Goal: Transaction & Acquisition: Purchase product/service

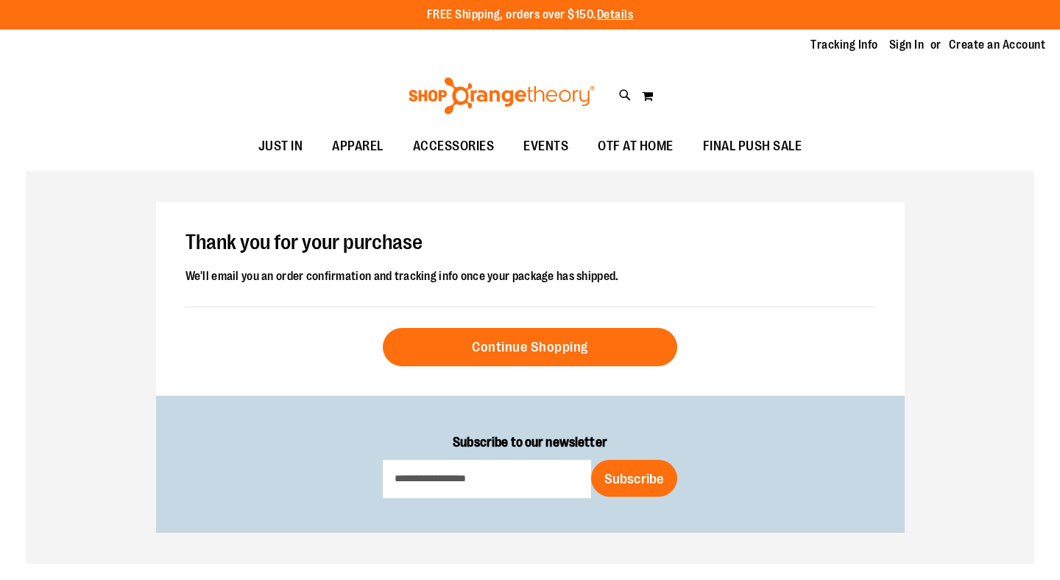
click at [909, 45] on link "Sign In" at bounding box center [907, 45] width 35 height 16
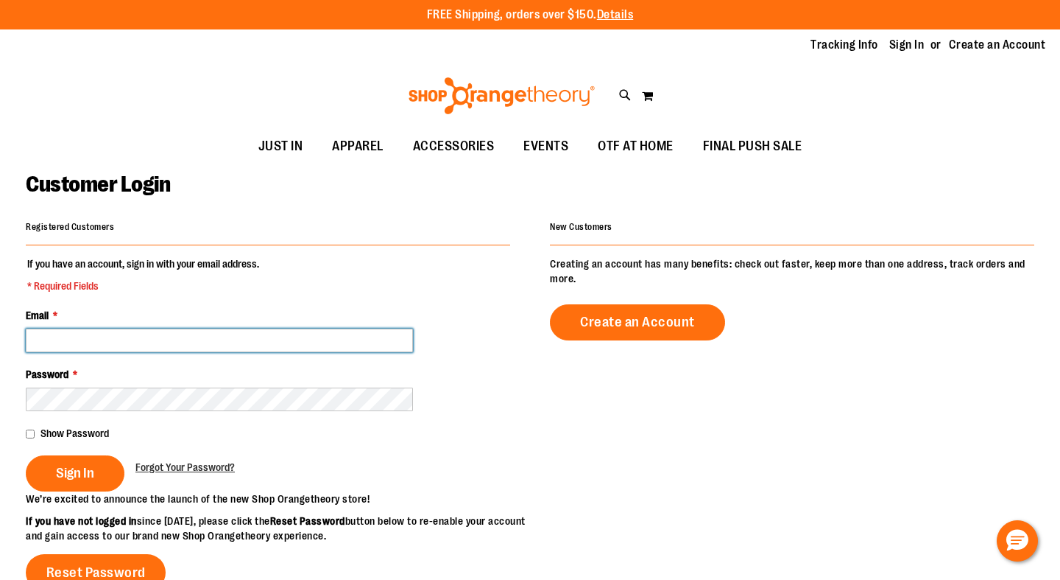
type input "**********"
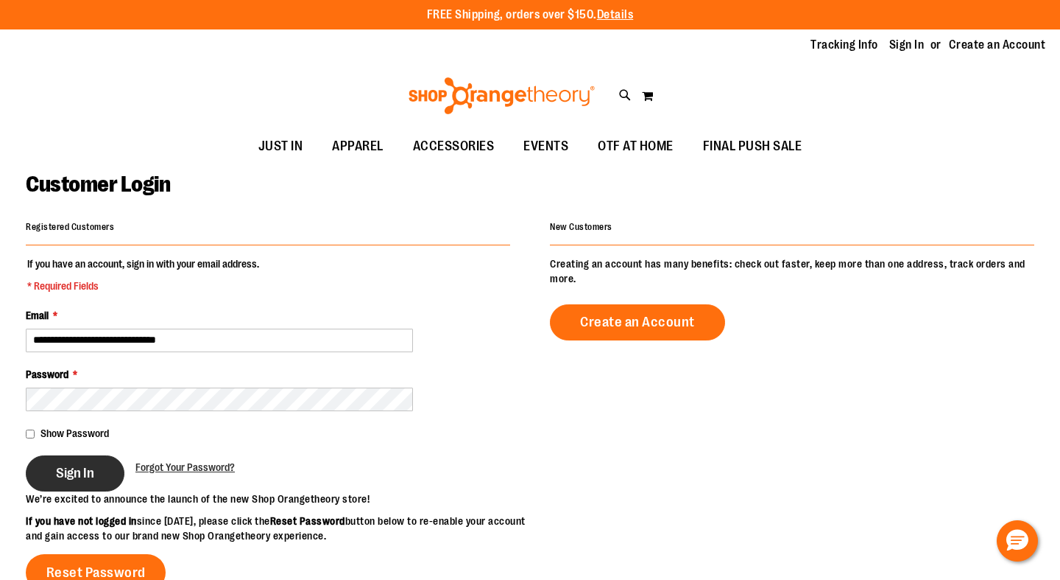
click at [68, 477] on span "Sign In" at bounding box center [75, 473] width 38 height 16
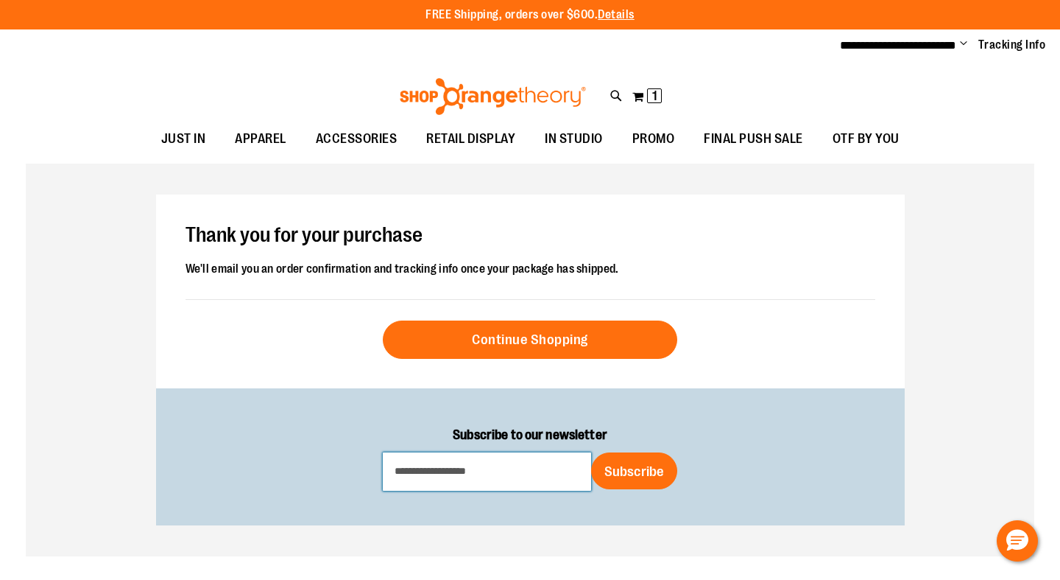
click at [518, 473] on input "Subscribe to our newsletter" at bounding box center [487, 471] width 208 height 38
type input "**********"
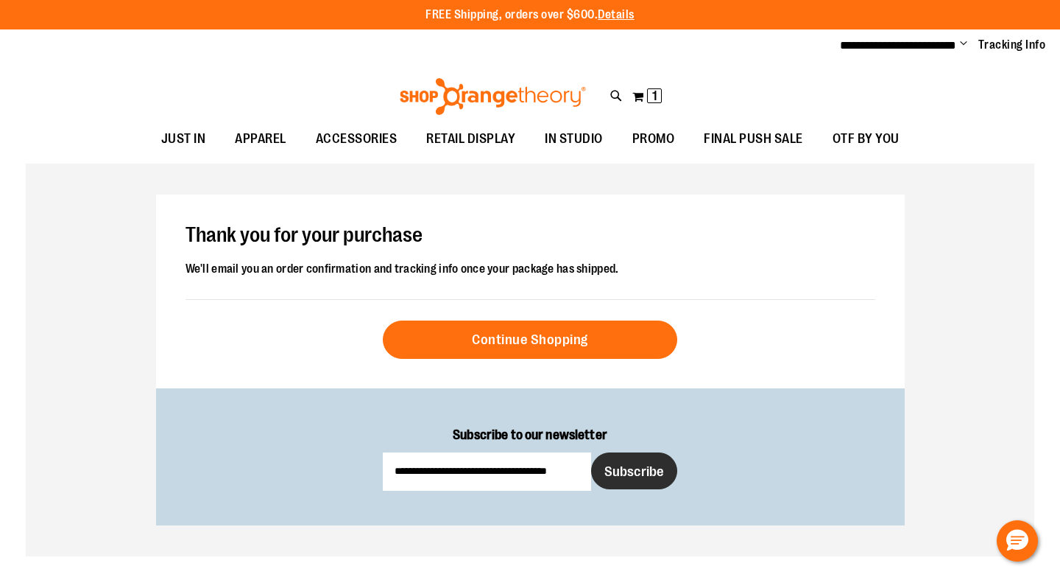
click at [642, 469] on span "Subscribe" at bounding box center [635, 471] width 60 height 16
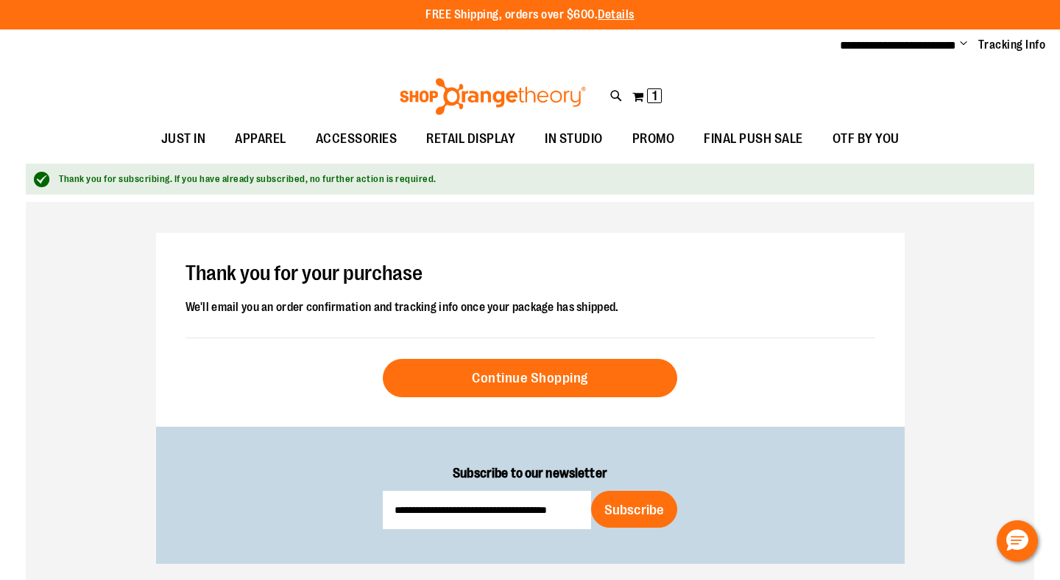
click at [963, 42] on span "Change" at bounding box center [963, 45] width 7 height 14
click at [931, 70] on link "My Account" at bounding box center [911, 71] width 129 height 28
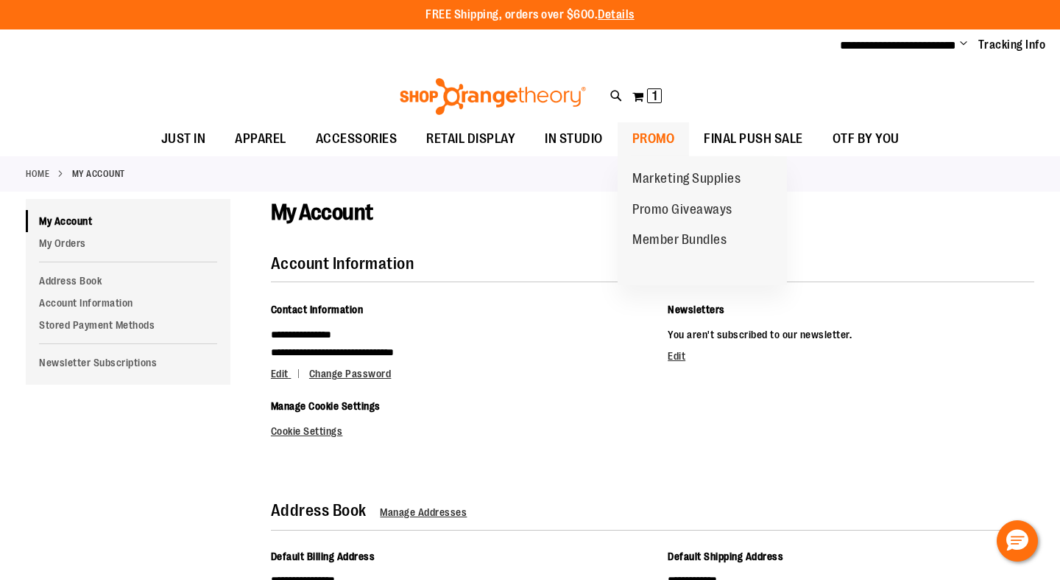
click at [668, 136] on span "PROMO" at bounding box center [654, 138] width 43 height 33
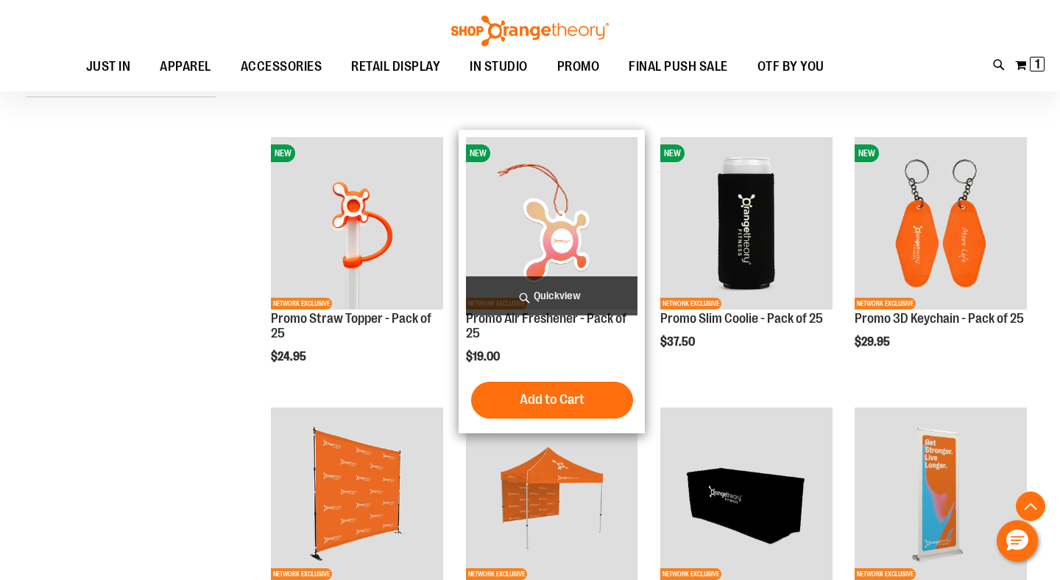
scroll to position [426, 0]
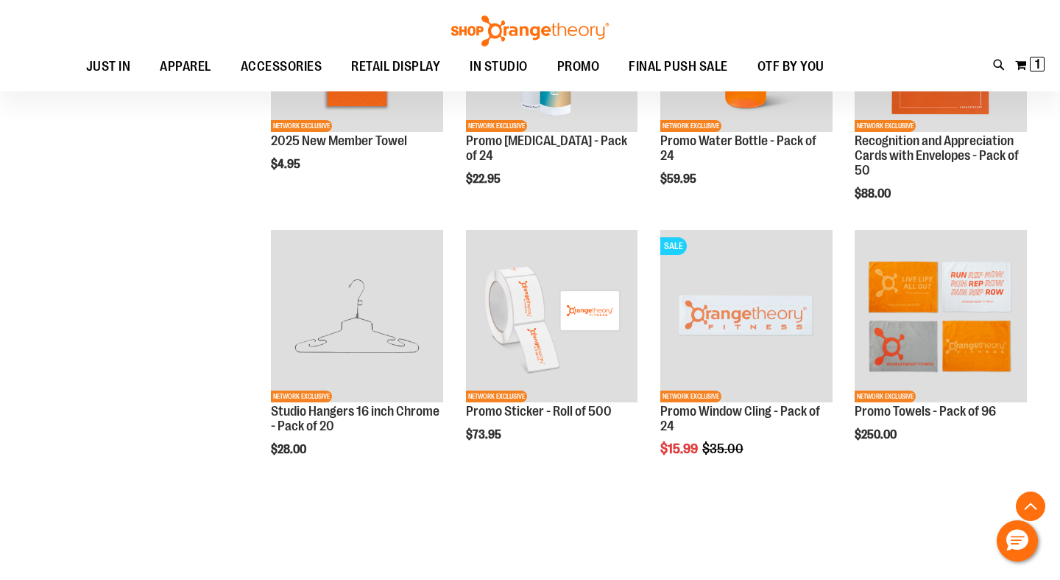
scroll to position [1414, 0]
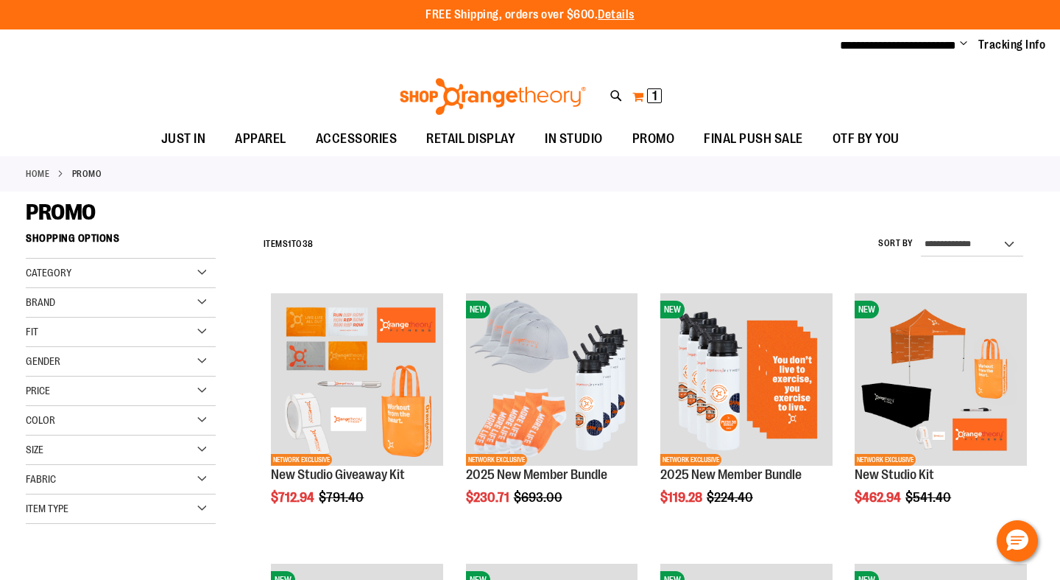
click at [655, 94] on span "1" at bounding box center [654, 95] width 5 height 15
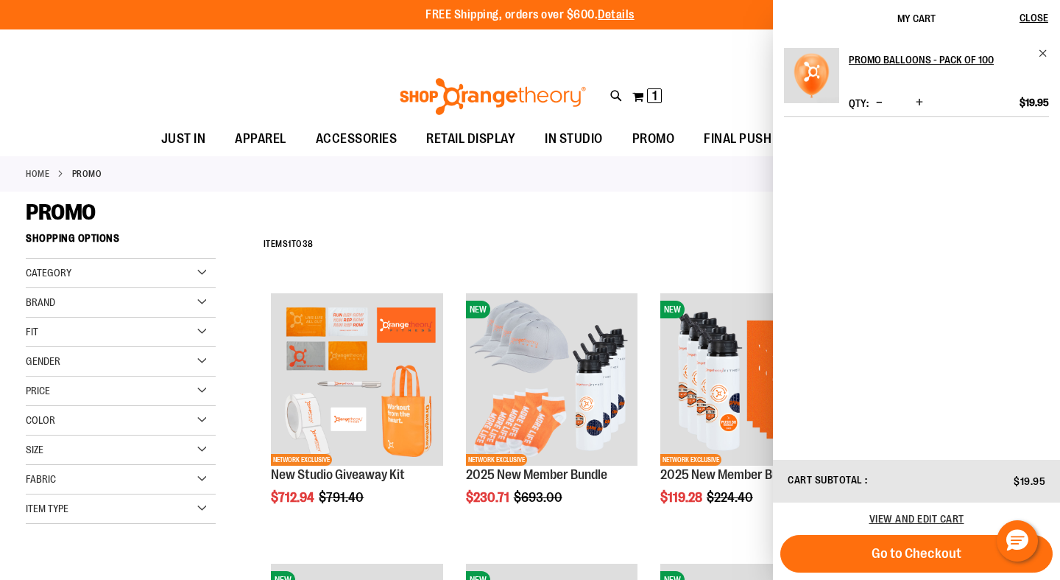
click at [694, 75] on div "Toggle Nav Search Popular Suggestions Advanced Search" at bounding box center [530, 93] width 1060 height 60
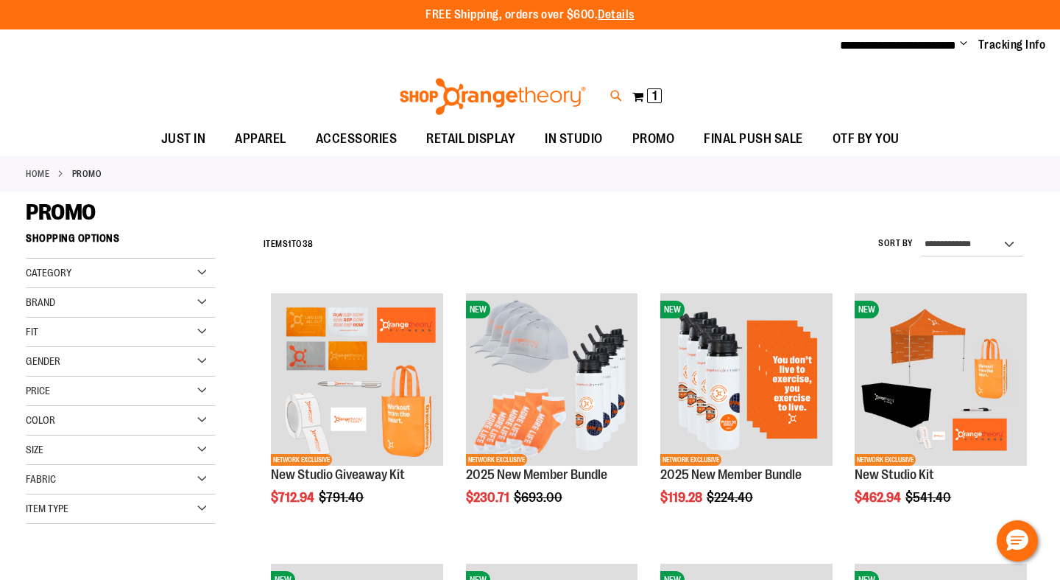
click at [620, 94] on icon at bounding box center [616, 96] width 13 height 17
click at [571, 93] on input "Search" at bounding box center [529, 83] width 839 height 49
type input "*"
type input "******"
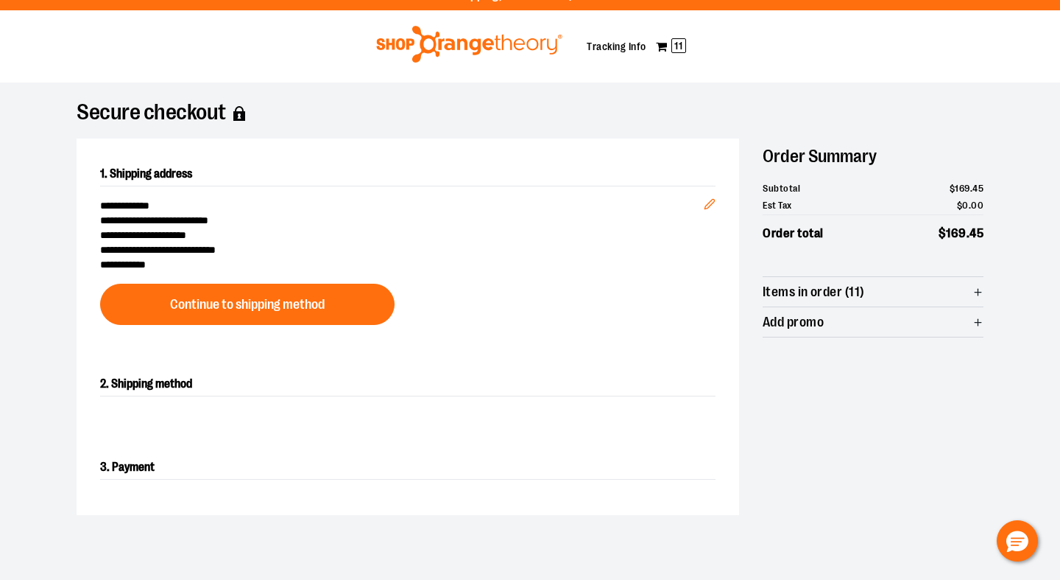
scroll to position [20, 0]
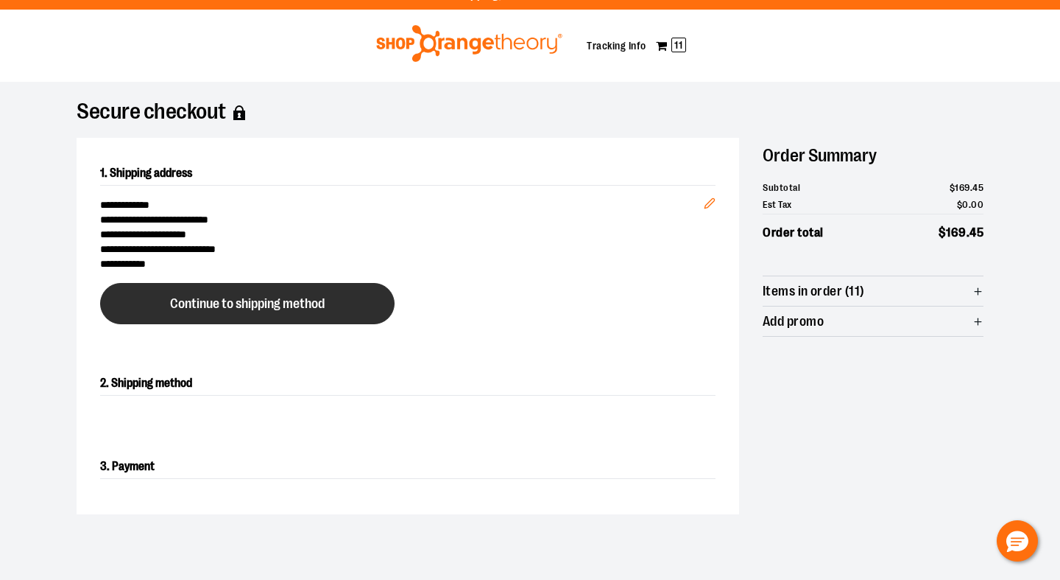
click at [356, 305] on button "Continue to shipping method" at bounding box center [247, 303] width 295 height 41
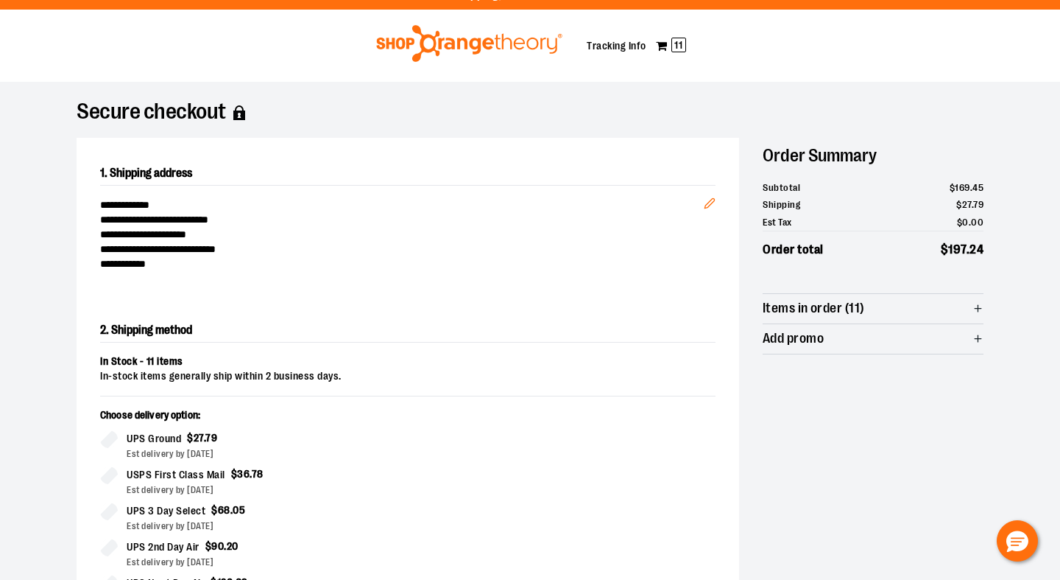
scroll to position [251, 0]
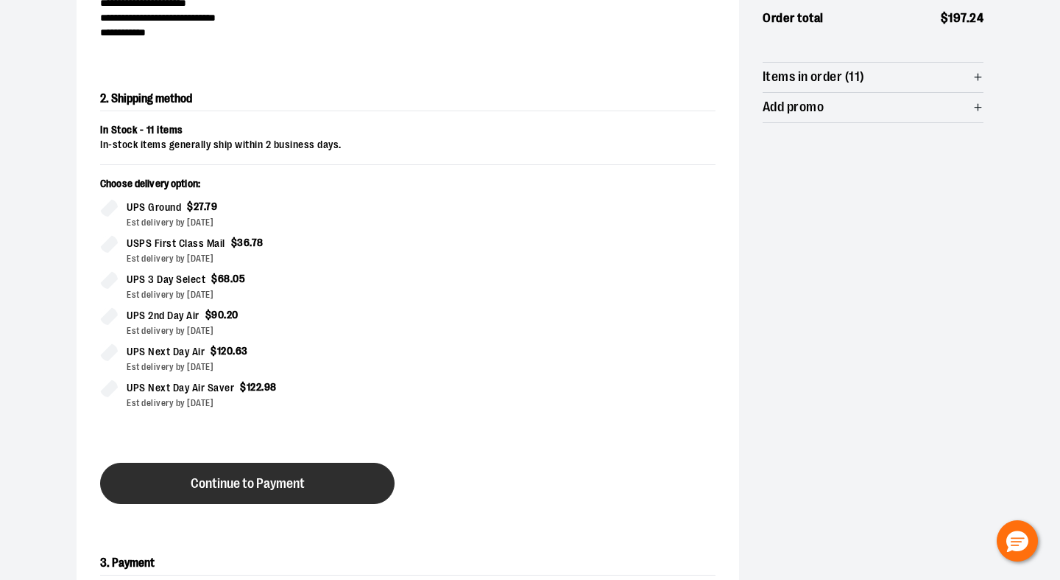
click at [283, 484] on span "Continue to Payment" at bounding box center [248, 483] width 114 height 14
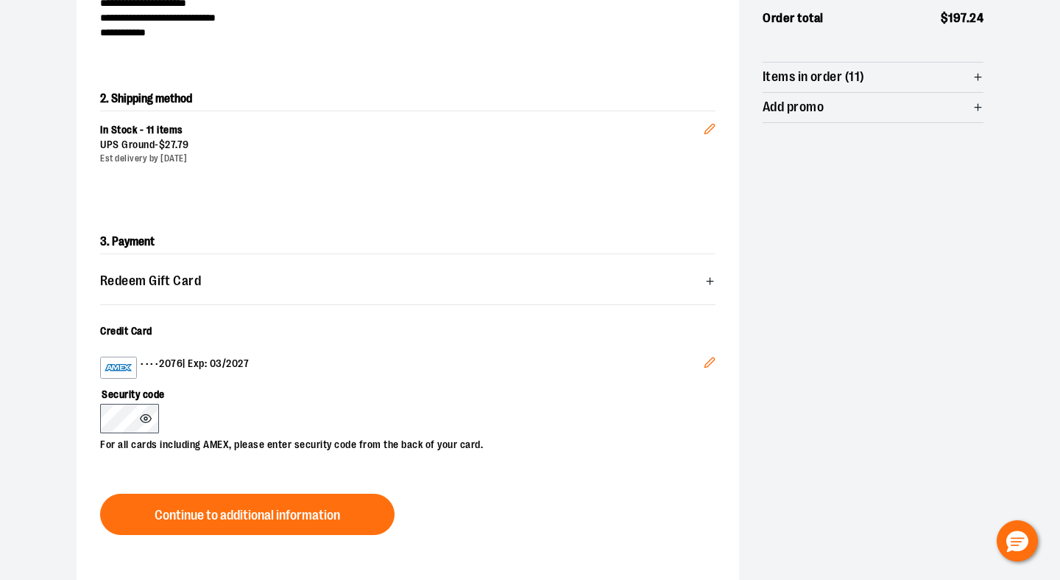
click at [145, 415] on icon at bounding box center [146, 418] width 12 height 12
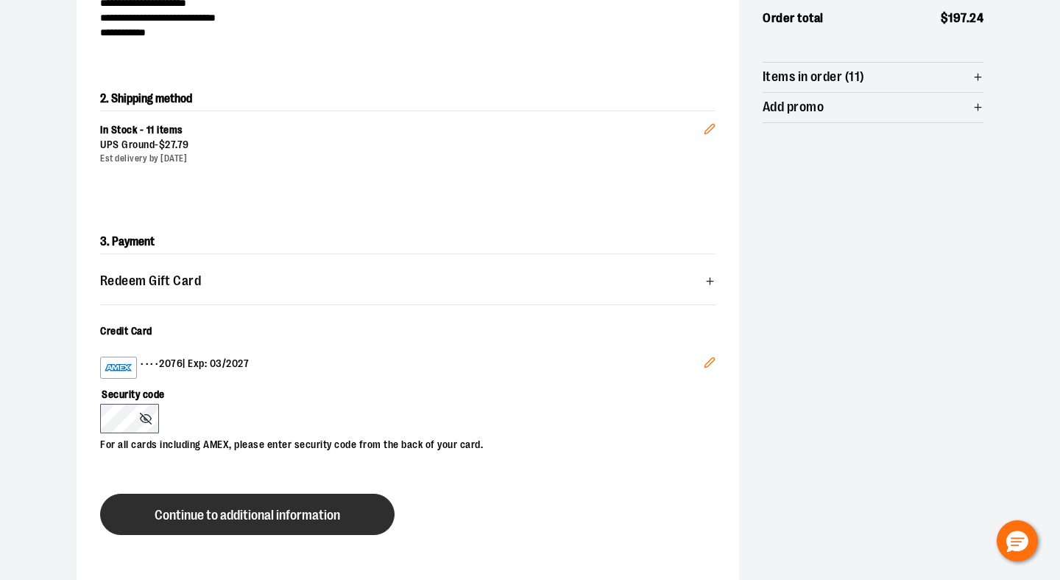
click at [180, 515] on span "Continue to additional information" at bounding box center [248, 515] width 186 height 14
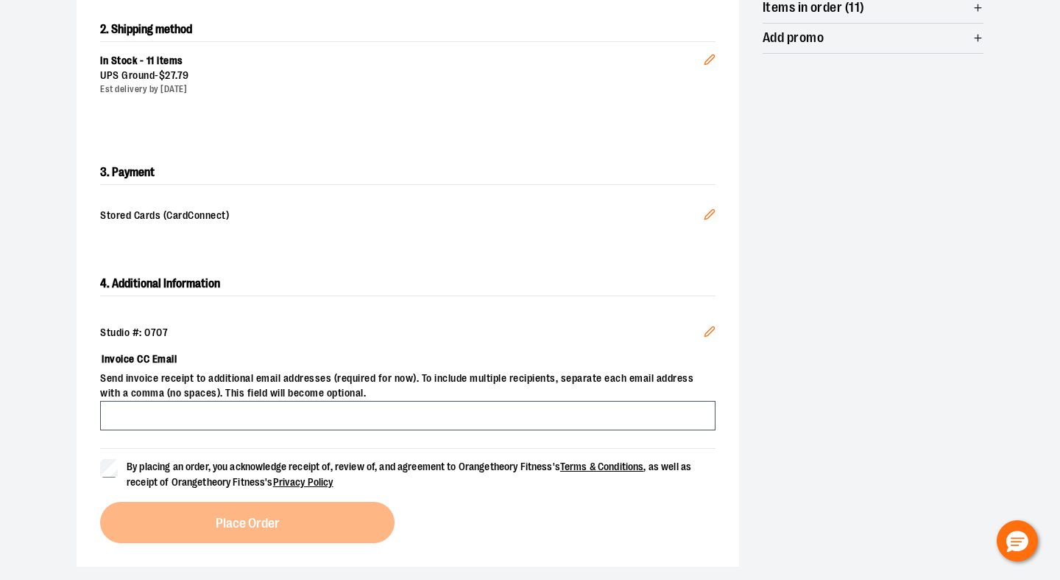
scroll to position [370, 0]
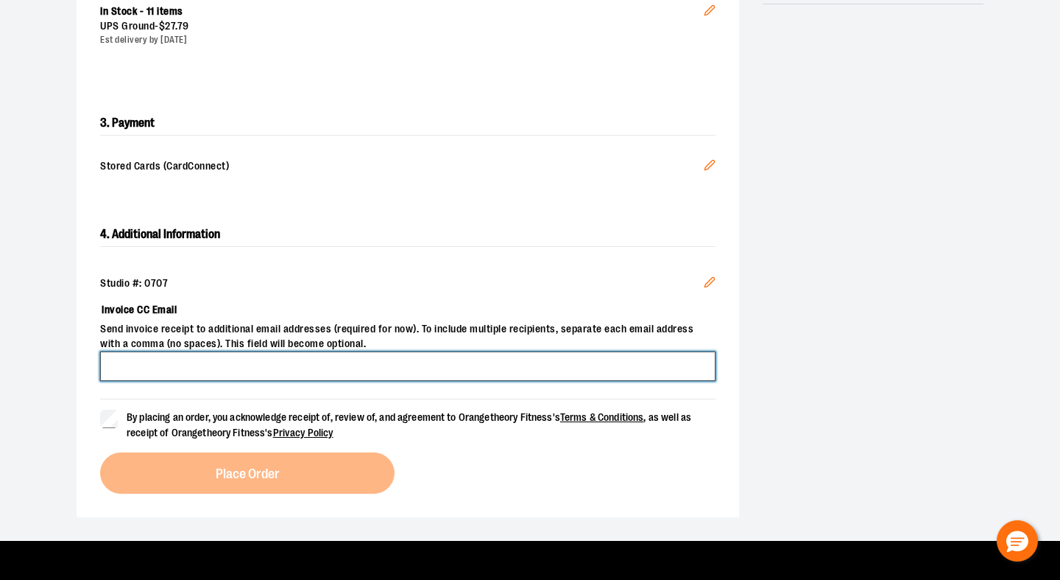
click at [395, 367] on input "Invoice CC Email" at bounding box center [408, 365] width 616 height 29
type input "**********"
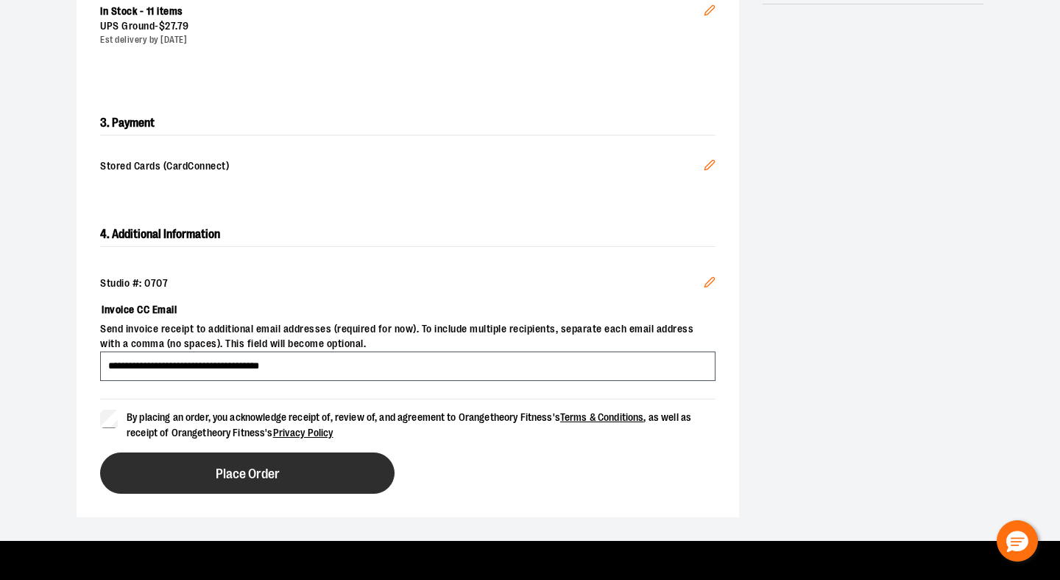
click at [199, 479] on button "Place Order" at bounding box center [247, 472] width 295 height 41
